Goal: Task Accomplishment & Management: Manage account settings

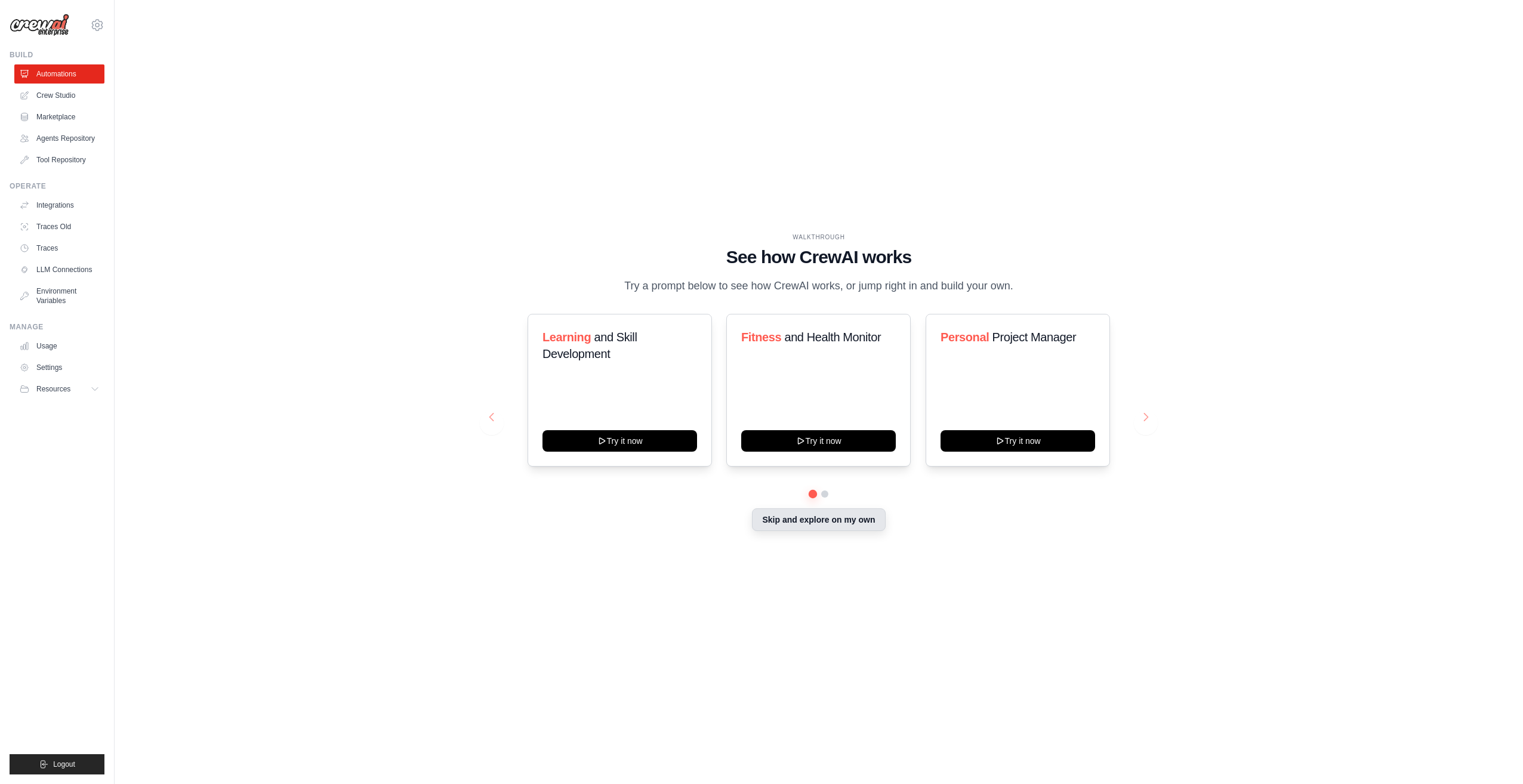
click at [821, 520] on button "Skip and explore on my own" at bounding box center [819, 519] width 133 height 23
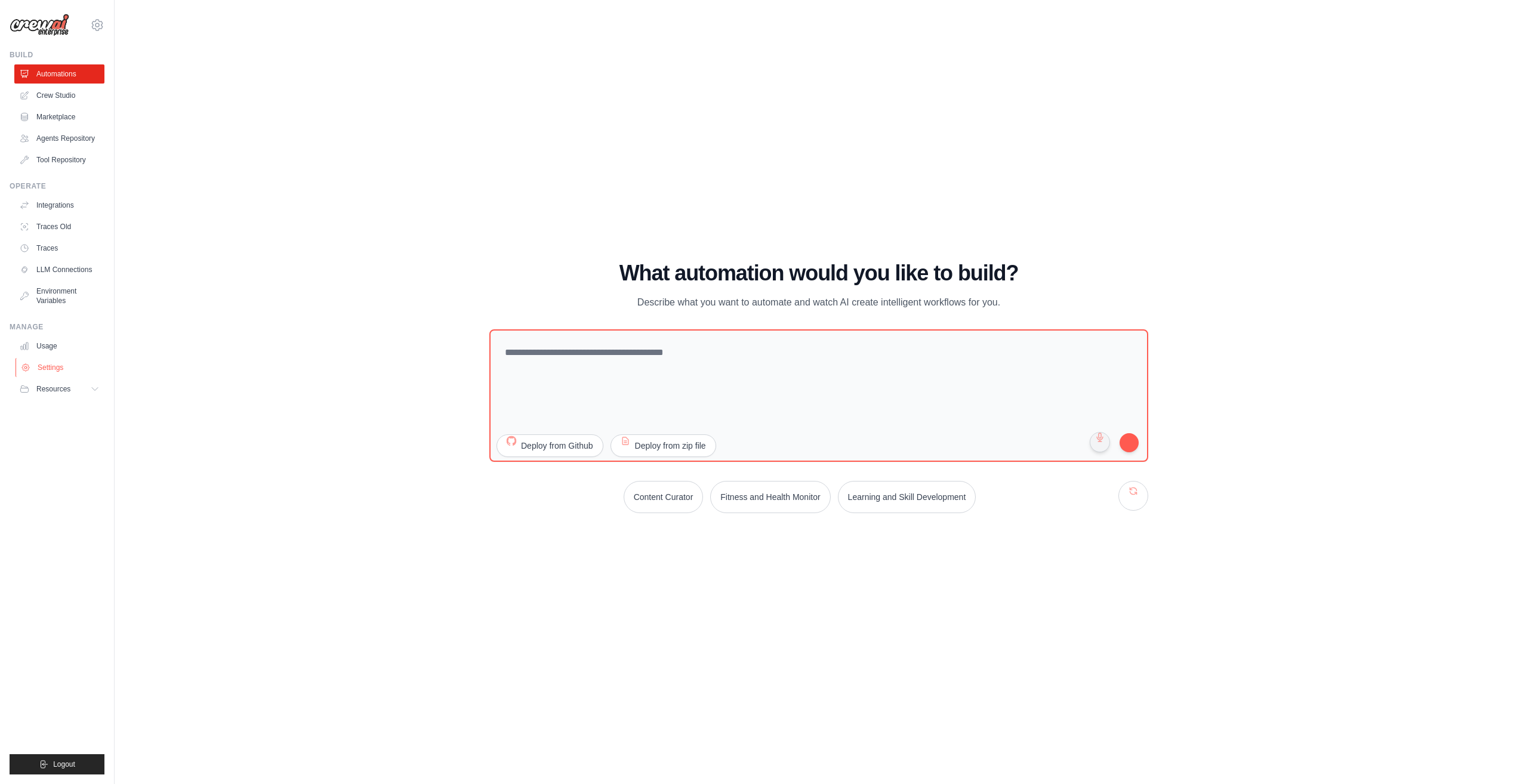
click at [59, 371] on link "Settings" at bounding box center [60, 368] width 90 height 19
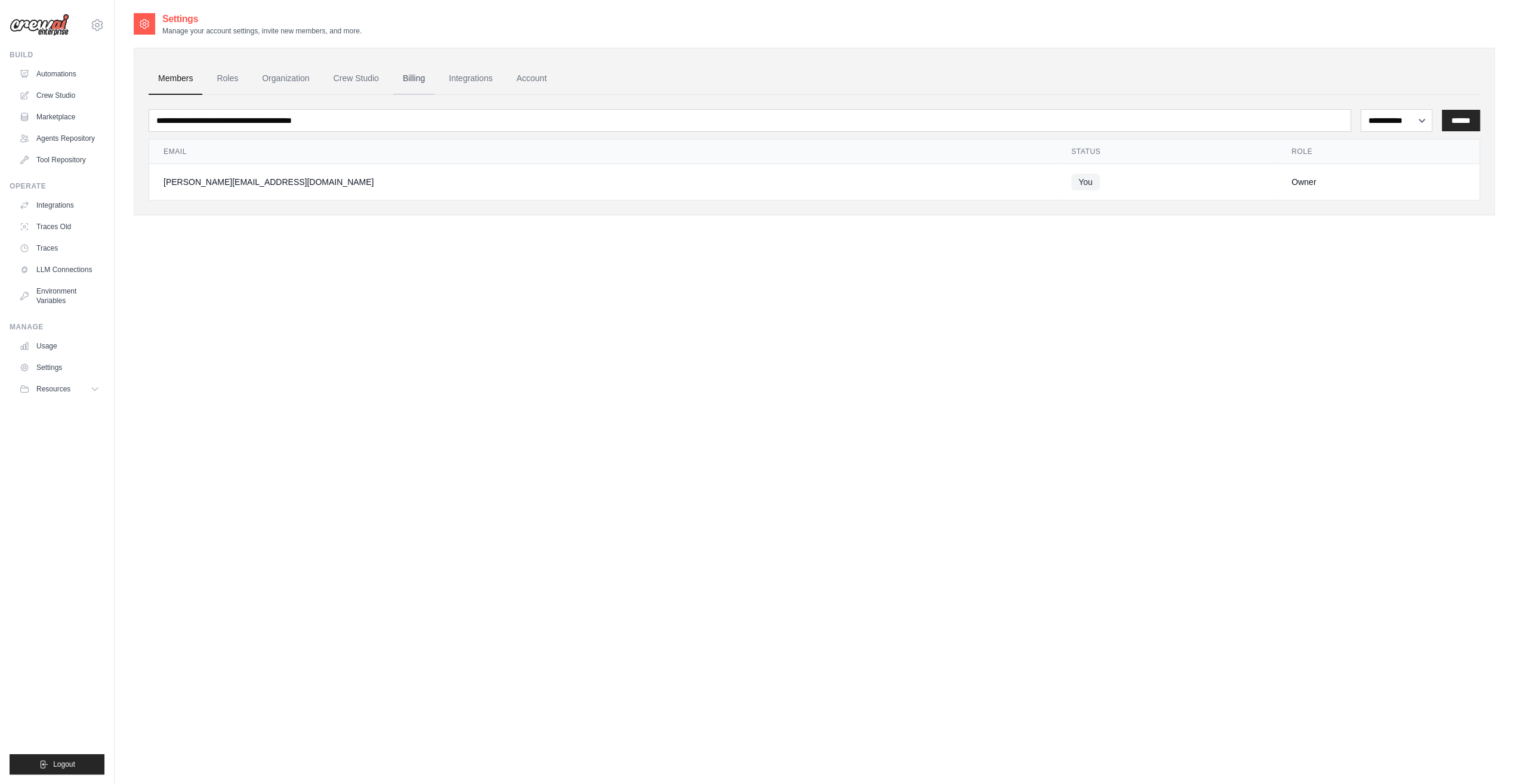
click at [400, 79] on link "Billing" at bounding box center [414, 79] width 41 height 32
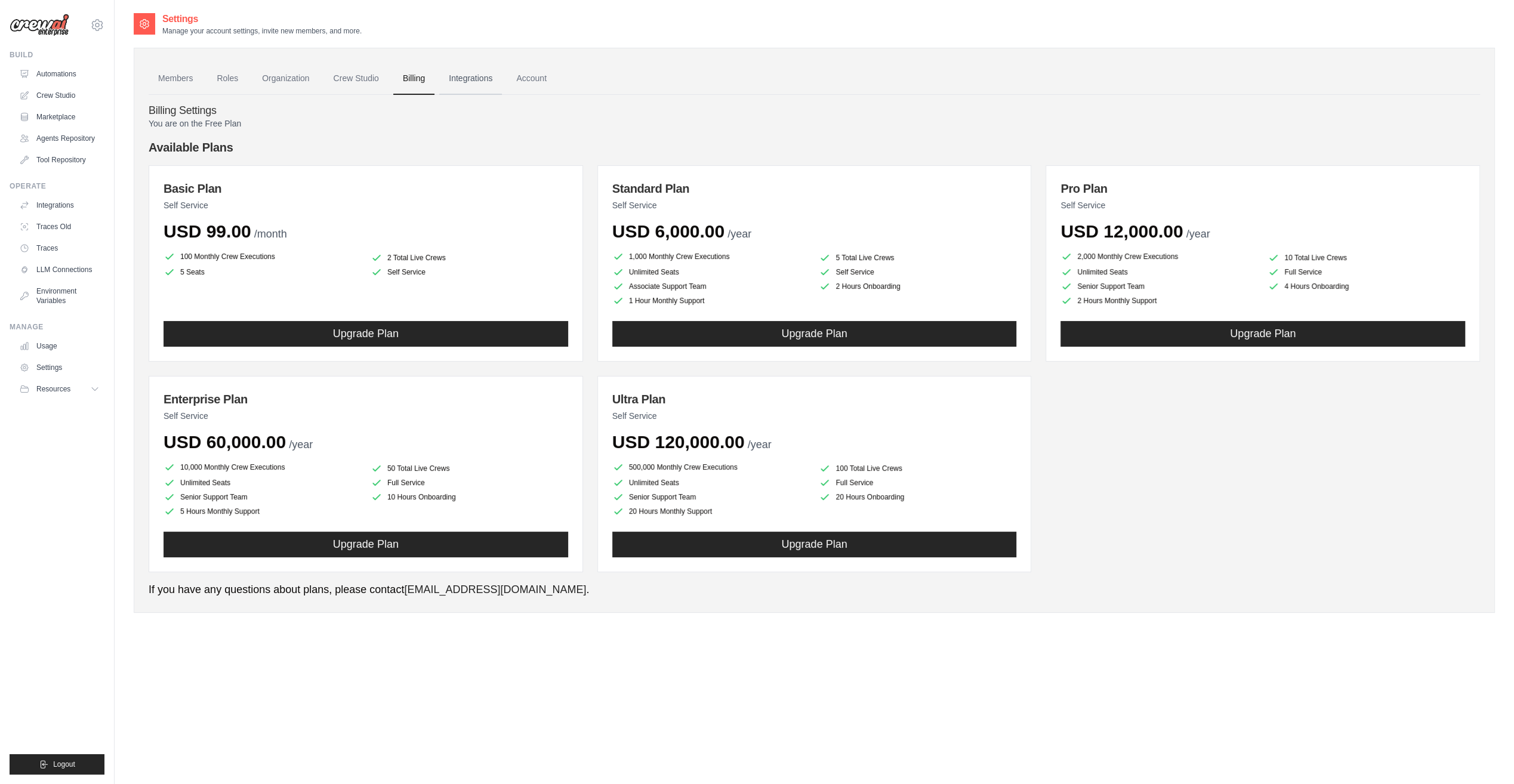
click at [468, 76] on link "Integrations" at bounding box center [470, 79] width 63 height 32
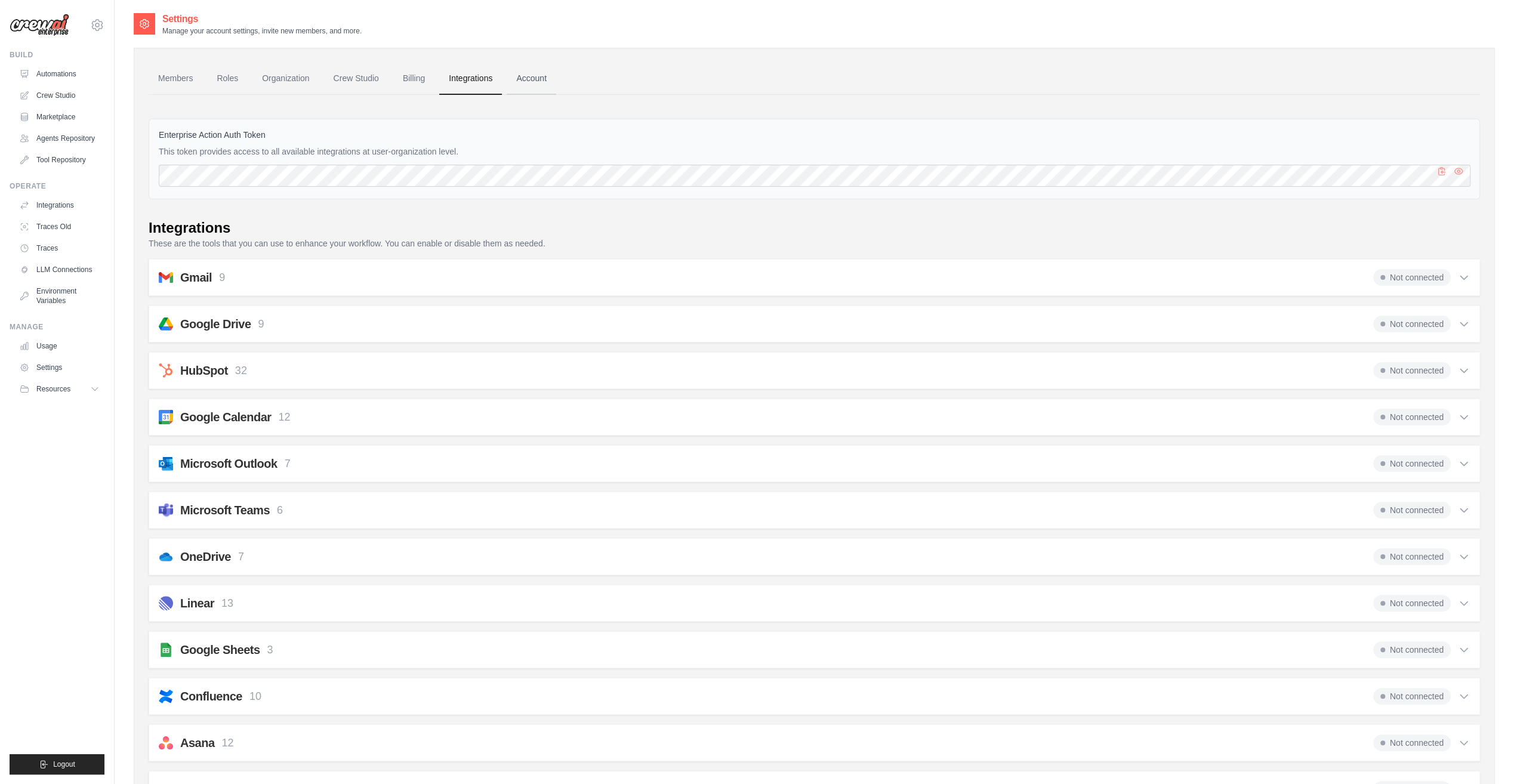
click at [546, 75] on link "Account" at bounding box center [532, 79] width 50 height 32
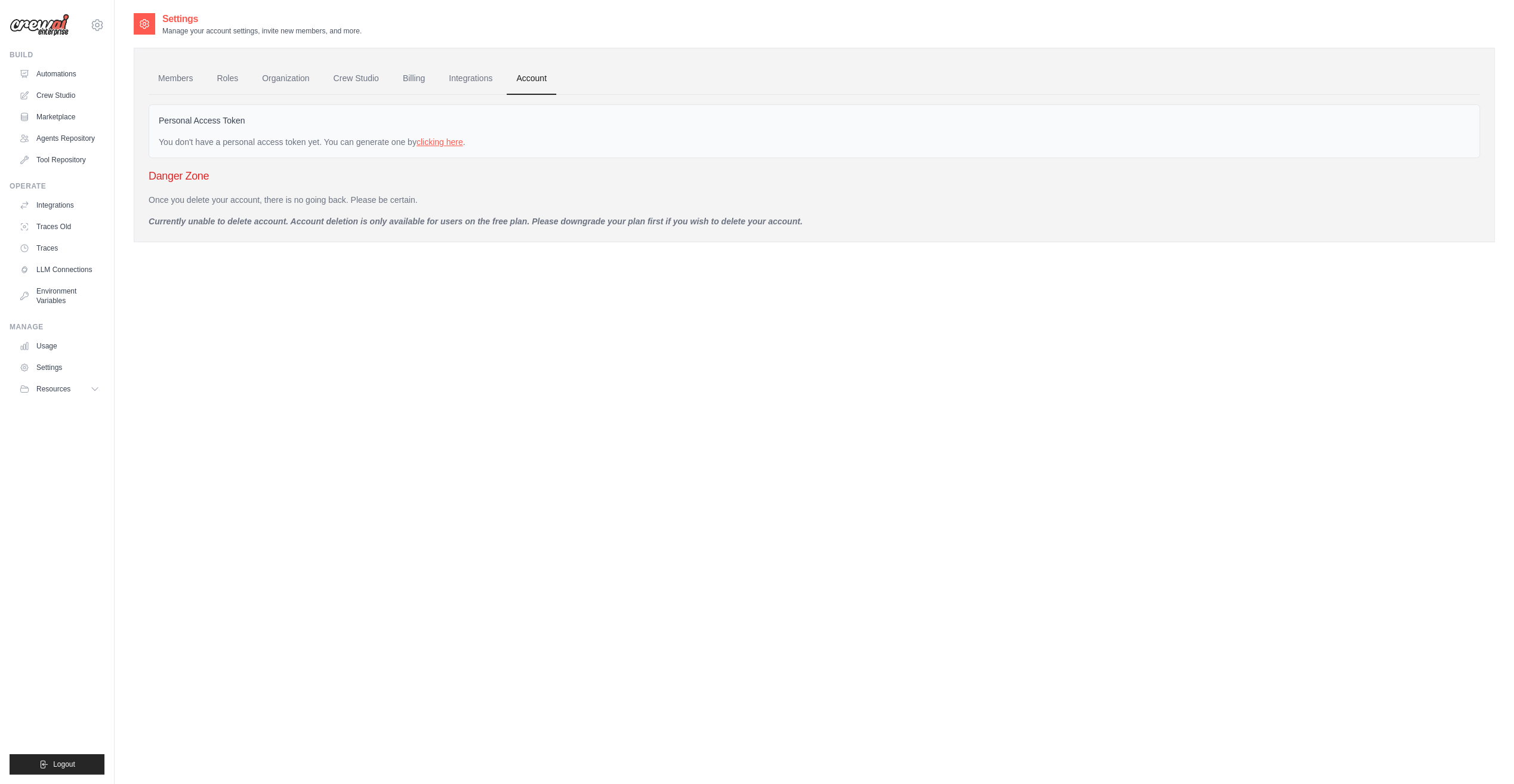
click at [453, 141] on link "clicking here" at bounding box center [440, 142] width 47 height 10
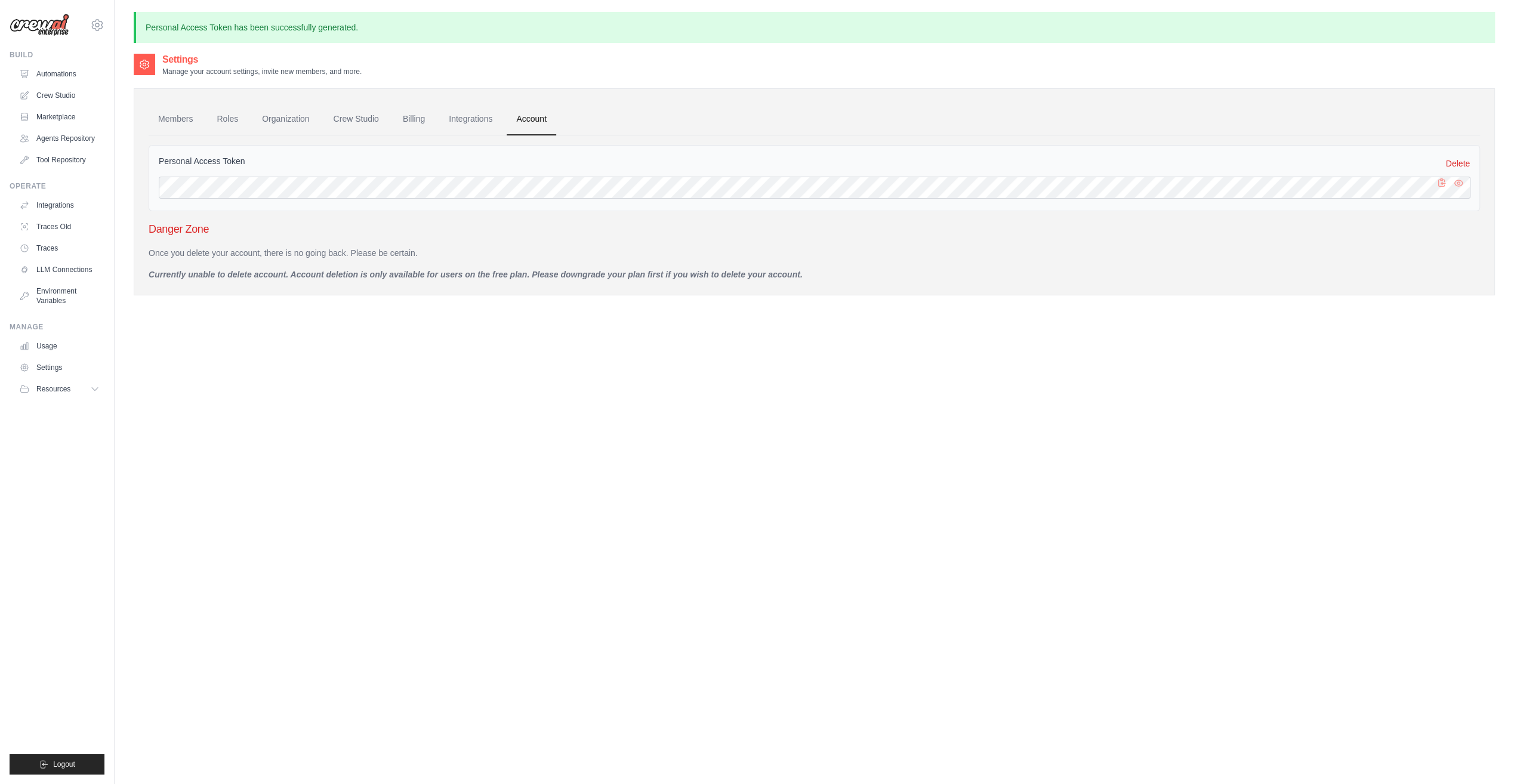
click at [1440, 187] on button "button" at bounding box center [1442, 187] width 14 height 14
